Goal: Information Seeking & Learning: Check status

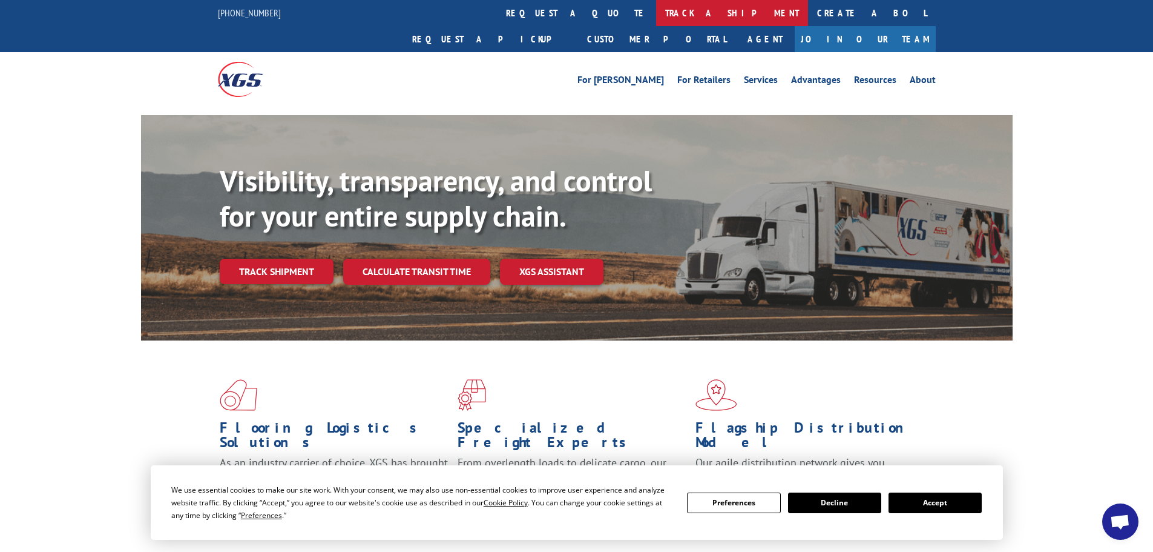
click at [656, 16] on link "track a shipment" at bounding box center [732, 13] width 152 height 26
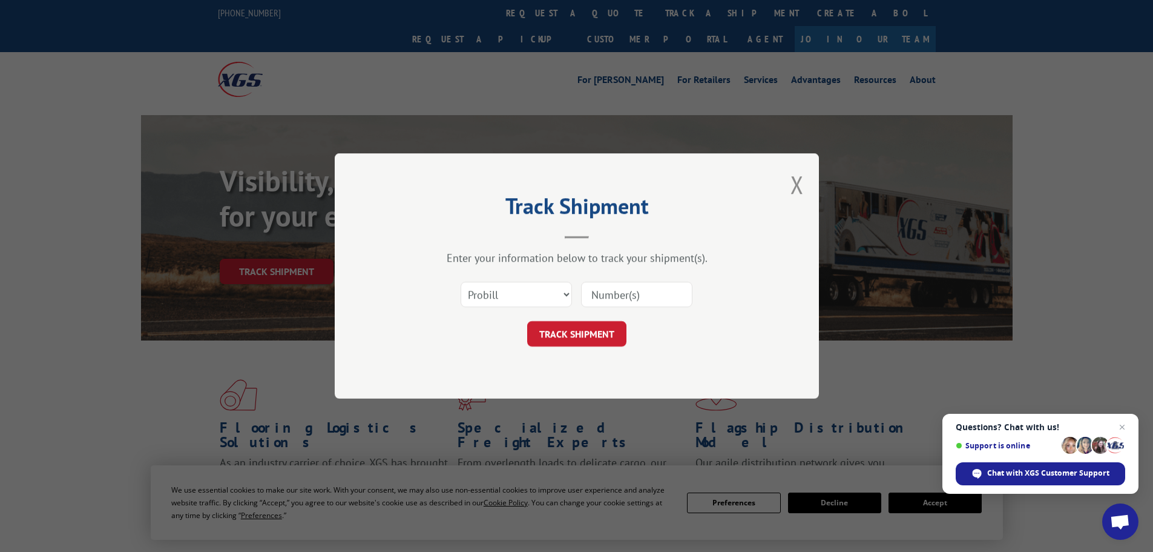
paste input "548465485371"
type input "548465485371"
click at [579, 338] on button "TRACK SHIPMENT" at bounding box center [576, 333] width 99 height 25
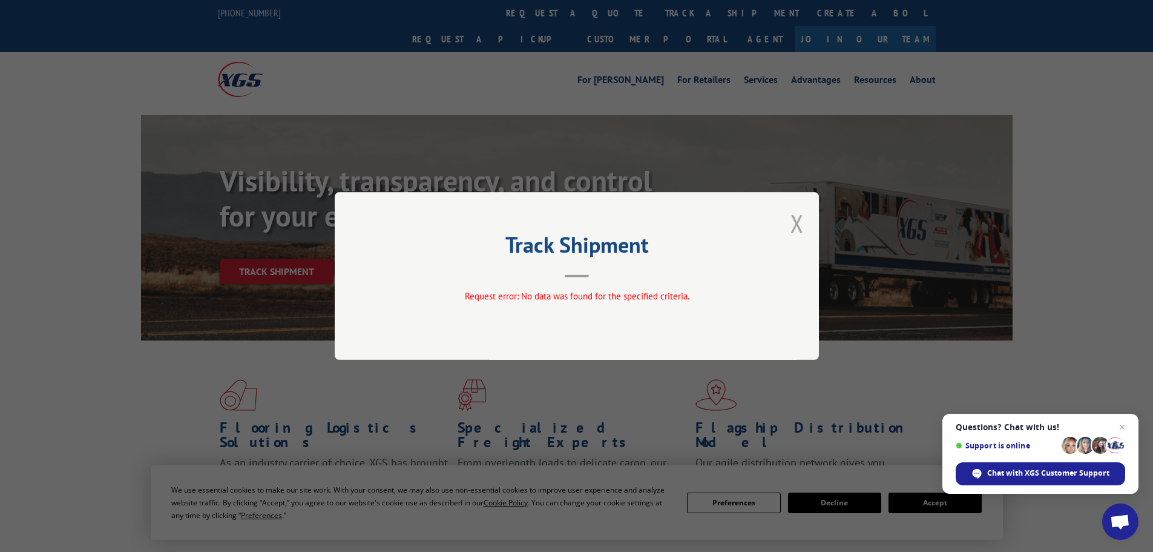
click at [795, 225] on button "Close modal" at bounding box center [797, 223] width 13 height 32
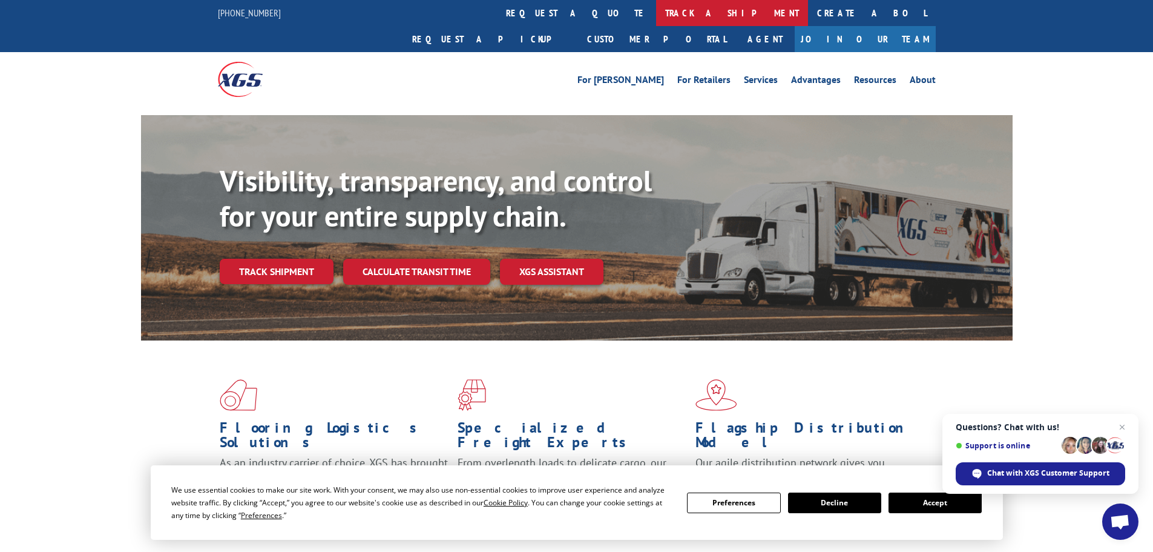
click at [656, 12] on link "track a shipment" at bounding box center [732, 13] width 152 height 26
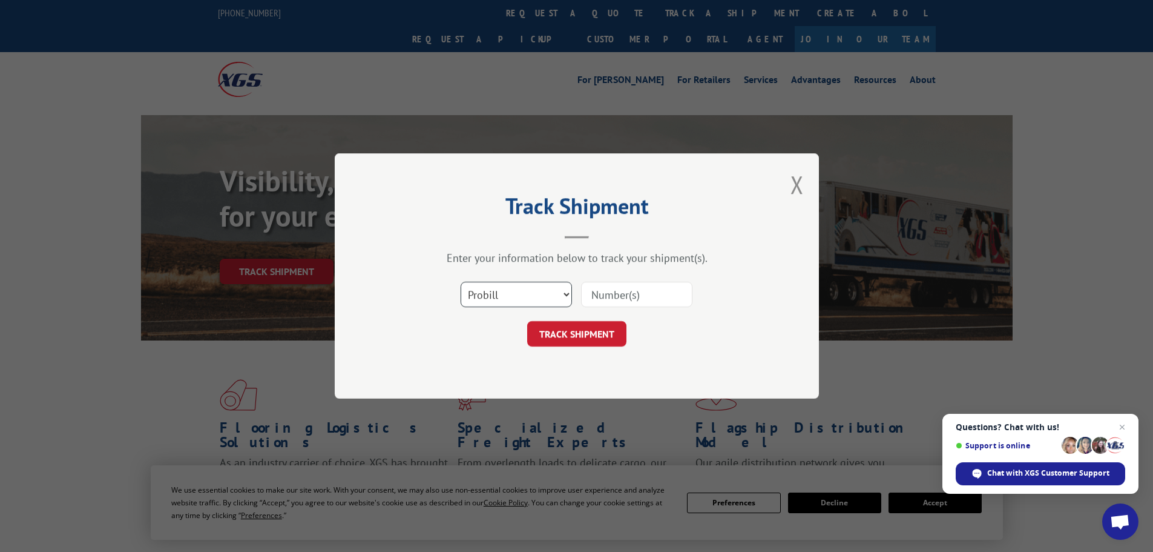
click at [558, 288] on select "Select category... Probill BOL PO" at bounding box center [516, 294] width 111 height 25
select select "bol"
click at [461, 282] on select "Select category... Probill BOL PO" at bounding box center [516, 294] width 111 height 25
paste input "548465485371"
type input "548465485371"
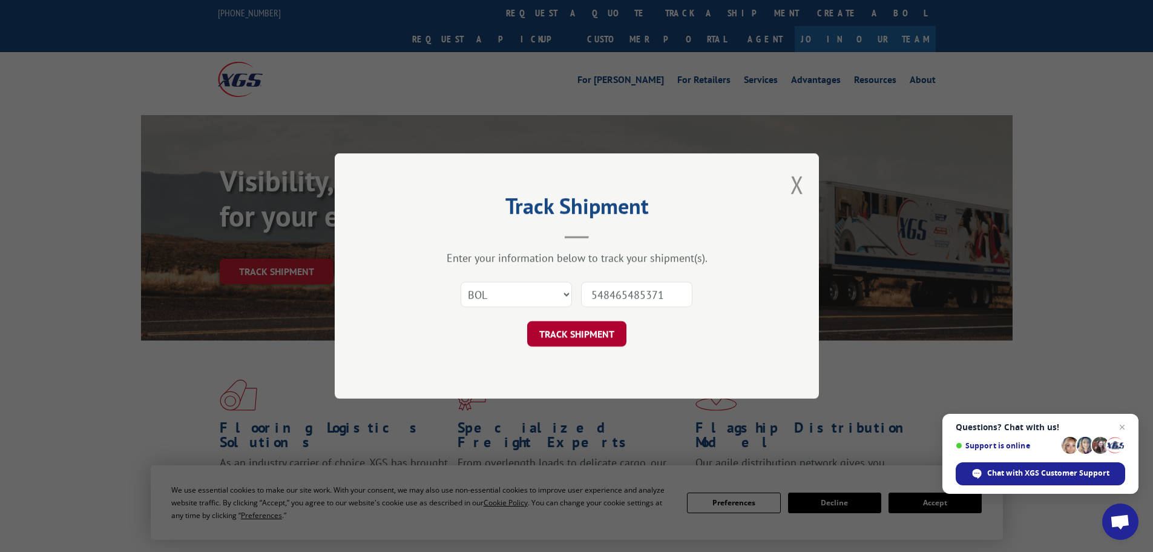
click at [583, 340] on button "TRACK SHIPMENT" at bounding box center [576, 333] width 99 height 25
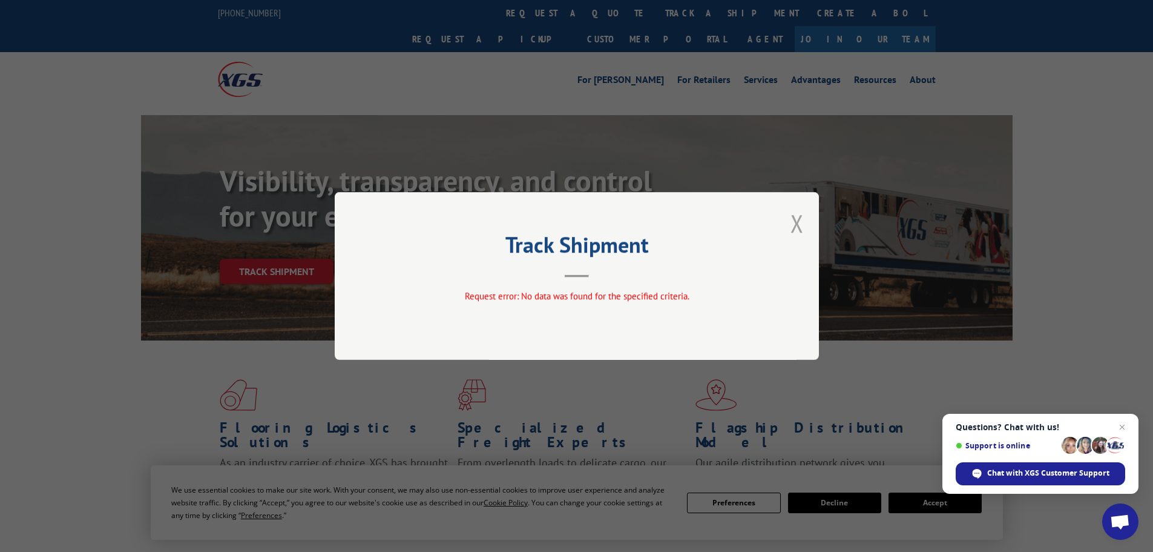
click at [799, 223] on button "Close modal" at bounding box center [797, 223] width 13 height 32
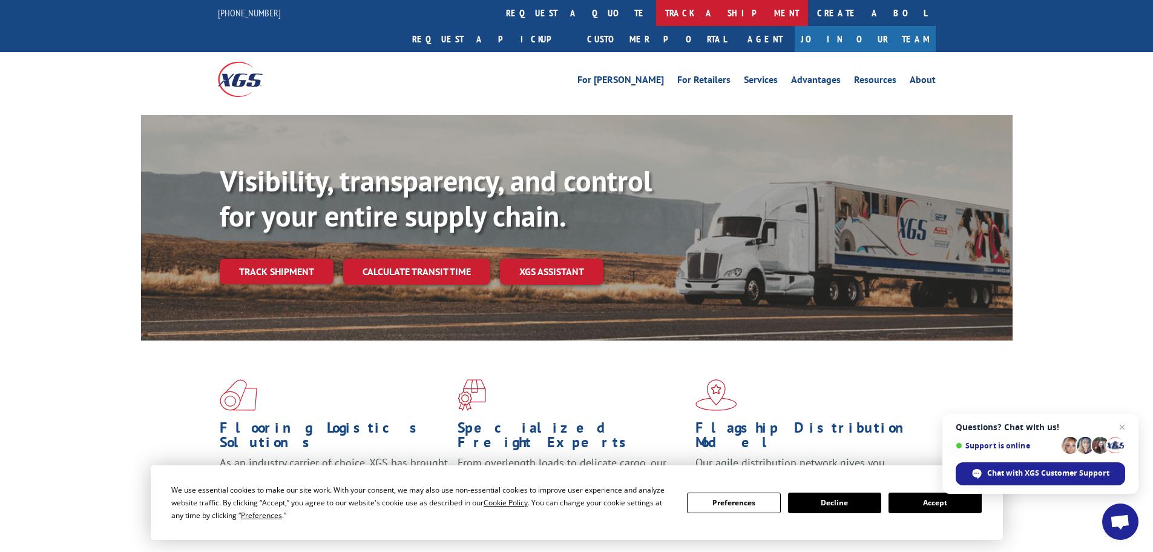
click at [656, 12] on link "track a shipment" at bounding box center [732, 13] width 152 height 26
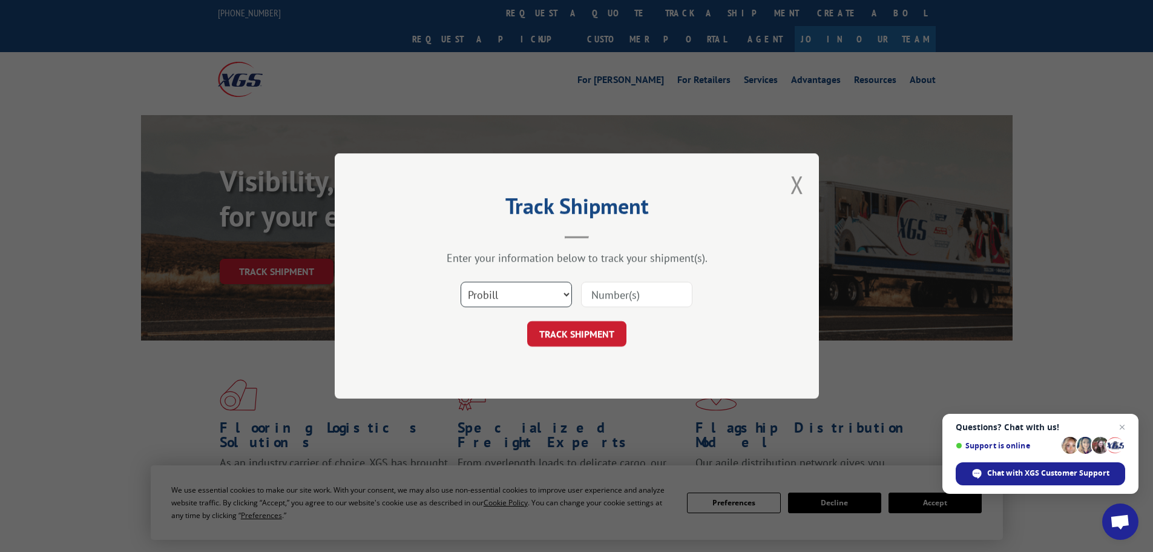
click at [570, 295] on select "Select category... Probill BOL PO" at bounding box center [516, 294] width 111 height 25
select select "po"
click at [461, 282] on select "Select category... Probill BOL PO" at bounding box center [516, 294] width 111 height 25
paste input "23517890"
type input "23517890"
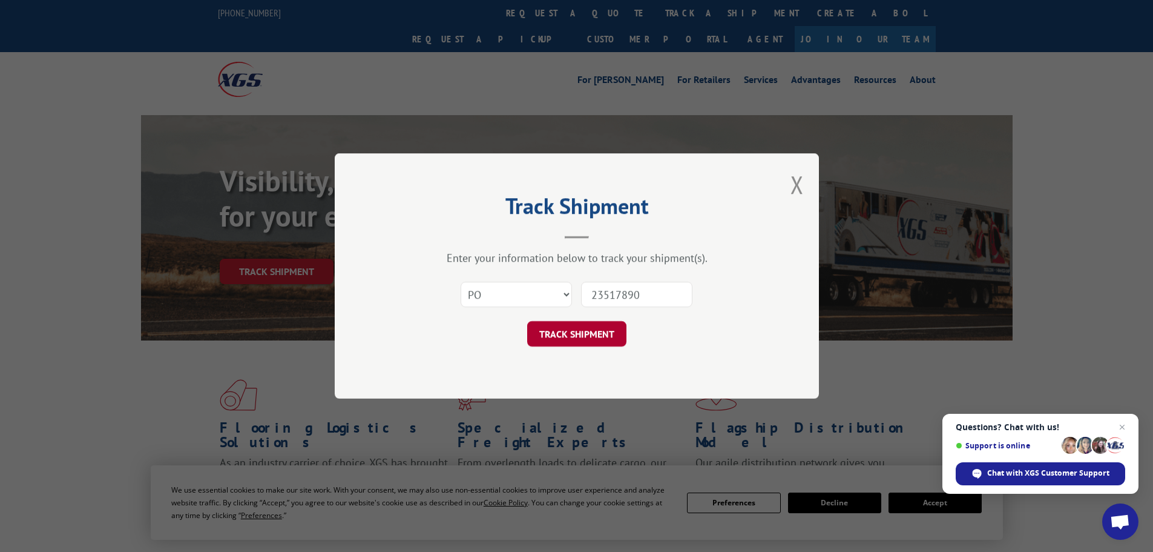
click at [581, 336] on button "TRACK SHIPMENT" at bounding box center [576, 333] width 99 height 25
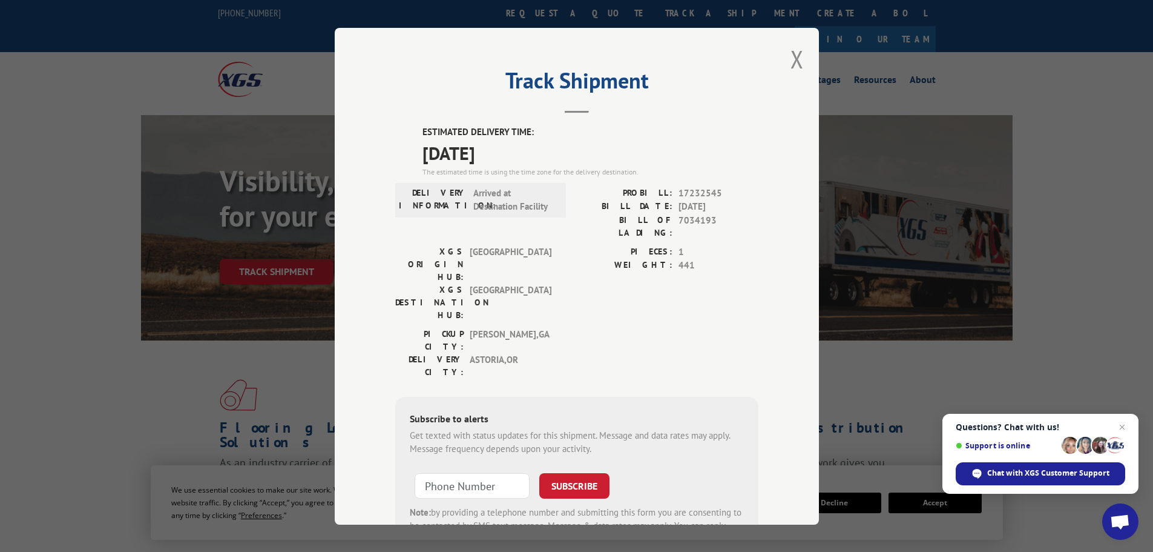
drag, startPoint x: 413, startPoint y: 130, endPoint x: 556, endPoint y: 147, distance: 143.9
click at [556, 147] on div "ESTIMATED DELIVERY TIME: [DATE] The estimated time is using the time zone for t…" at bounding box center [576, 342] width 363 height 435
copy div "ESTIMATED DELIVERY TIME: [DATE]"
click at [779, 65] on div "Track Shipment ESTIMATED DELIVERY TIME: [DATE] The estimated time is using the …" at bounding box center [577, 276] width 484 height 496
